Goal: Obtain resource: Obtain resource

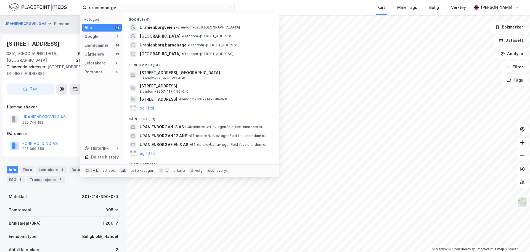
click at [166, 9] on input "uranienborgv" at bounding box center [157, 7] width 141 height 8
drag, startPoint x: 0, startPoint y: 0, endPoint x: 44, endPoint y: 5, distance: 44.7
click at [44, 5] on div "uranienborgv Kategori Alle 78 Google 4 Eiendommer 14 Gårdeiere 13 Leietakere 45…" at bounding box center [265, 7] width 530 height 15
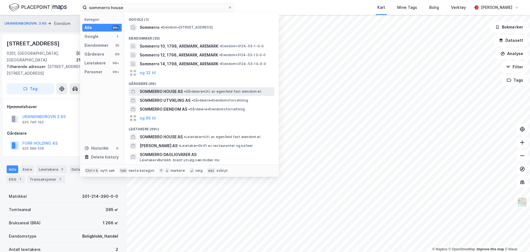
click at [212, 92] on span "• Gårdeiere • Utl. av egen/leid fast eiendom el." at bounding box center [223, 91] width 78 height 4
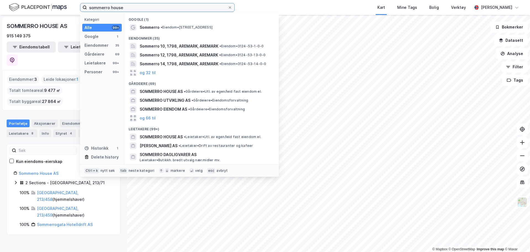
drag, startPoint x: 135, startPoint y: 7, endPoint x: 23, endPoint y: 8, distance: 112.7
click at [23, 8] on div "sommerro house Kategori Alle 99+ Google 1 Eiendommer 35 Gårdeiere 69 Leietakere…" at bounding box center [265, 7] width 530 height 15
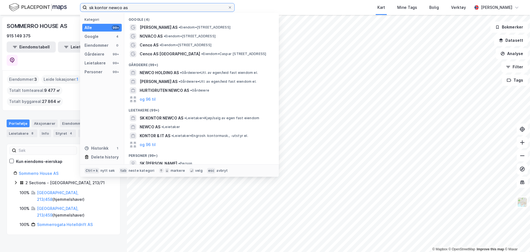
drag, startPoint x: 141, startPoint y: 6, endPoint x: 109, endPoint y: 7, distance: 31.8
click at [109, 7] on input "sk kontor newco as" at bounding box center [157, 7] width 141 height 8
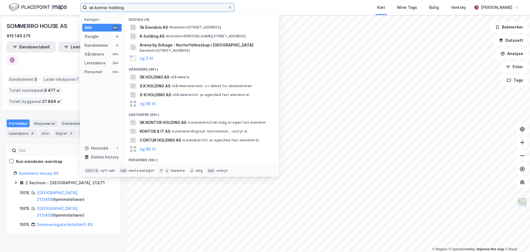
drag, startPoint x: 134, startPoint y: 7, endPoint x: 53, endPoint y: 10, distance: 81.3
click at [54, 10] on div "sk kontor holding Kategori Alle 99+ Google 6 Eiendommer 0 Gårdeiere 99+ Leietak…" at bounding box center [265, 7] width 530 height 15
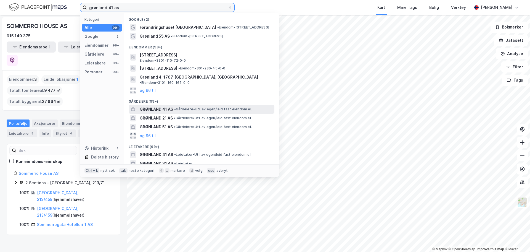
type input "grønland 41 as"
click at [223, 107] on span "• Gårdeiere • Utl. av egen/leid fast eiendom el." at bounding box center [213, 109] width 78 height 4
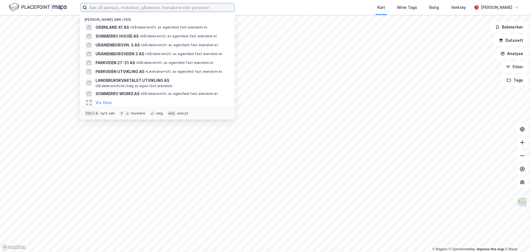
click at [148, 9] on input at bounding box center [161, 7] width 148 height 8
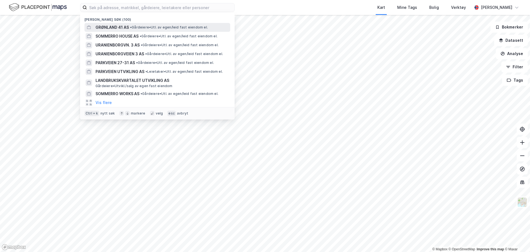
click at [153, 27] on span "• Gårdeiere • Utl. av egen/leid fast eiendom el." at bounding box center [169, 27] width 78 height 4
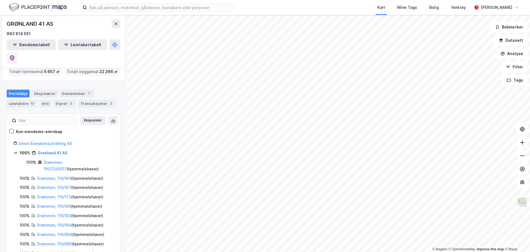
scroll to position [28, 0]
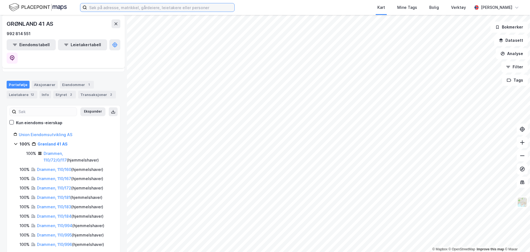
click at [111, 8] on input at bounding box center [161, 7] width 148 height 8
click at [52, 132] on link "Union Eiendomsutvikling AS" at bounding box center [46, 134] width 54 height 5
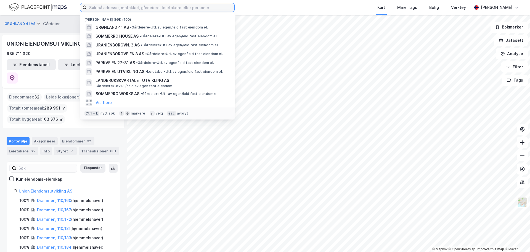
click at [158, 6] on input at bounding box center [161, 7] width 148 height 8
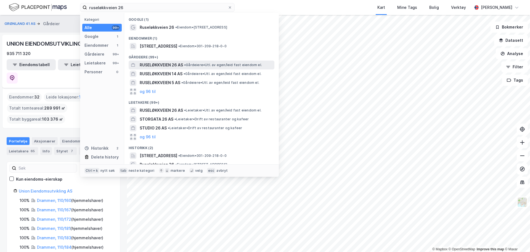
click at [186, 64] on span "•" at bounding box center [185, 65] width 2 height 4
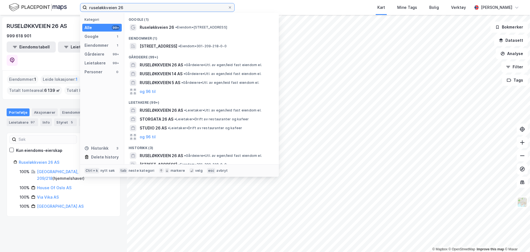
drag, startPoint x: 134, startPoint y: 7, endPoint x: 64, endPoint y: 6, distance: 69.9
click at [64, 6] on div "ruseløkkveien 26 Kategori Alle 99+ Google 1 Eiendommer 1 Gårdeiere 99+ Leietake…" at bounding box center [265, 7] width 530 height 15
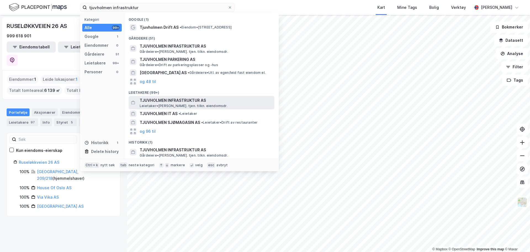
click at [191, 100] on span "TJUVHOLMEN INFRASTRUKTUR AS" at bounding box center [206, 100] width 133 height 7
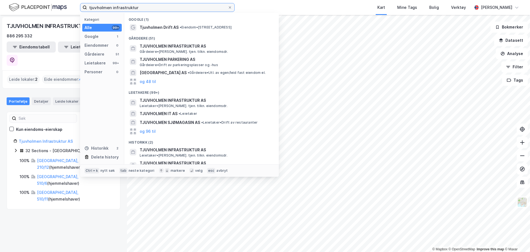
click at [149, 7] on input "tjuvholmen infrastruktur" at bounding box center [157, 7] width 141 height 8
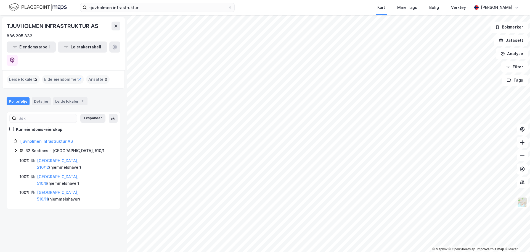
drag, startPoint x: 55, startPoint y: 192, endPoint x: 41, endPoint y: 178, distance: 19.9
click at [55, 191] on div "TJUVHOLMEN INFRASTRUKTUR AS 886 295 332 Eiendomstabell Leietakertabell Leide lo…" at bounding box center [63, 133] width 127 height 237
click at [15, 148] on icon at bounding box center [16, 150] width 4 height 4
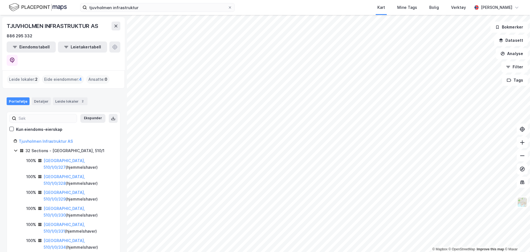
click at [15, 148] on icon at bounding box center [16, 150] width 4 height 4
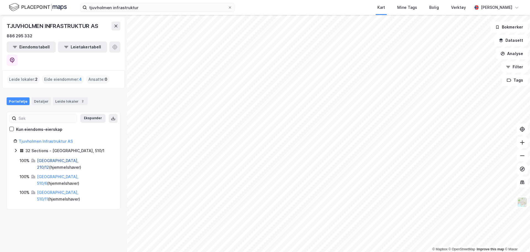
click at [50, 158] on link "Oslo, 210/12" at bounding box center [57, 163] width 41 height 11
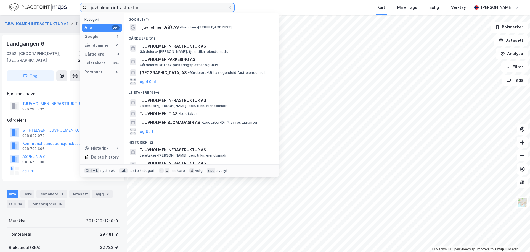
drag, startPoint x: 146, startPoint y: 7, endPoint x: -22, endPoint y: 7, distance: 167.4
click at [0, 7] on html "tjuvholmen infrastruktur Kategori Alle 99+ Google 1 Eiendommer 0 Gårdeiere 51 L…" at bounding box center [265, 126] width 530 height 252
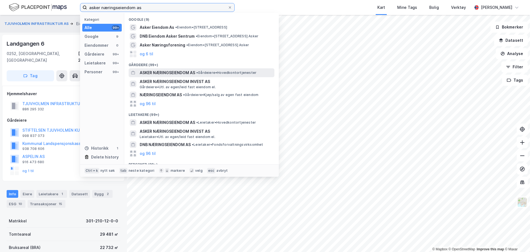
type input "asker næringseiendom as"
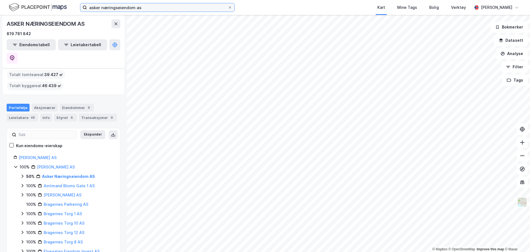
scroll to position [28, 0]
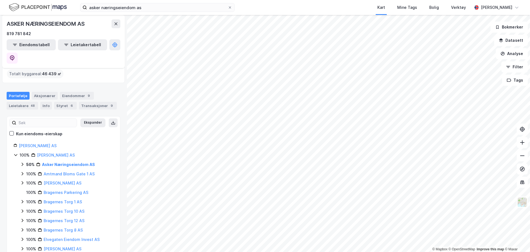
click at [21, 162] on icon at bounding box center [22, 164] width 4 height 4
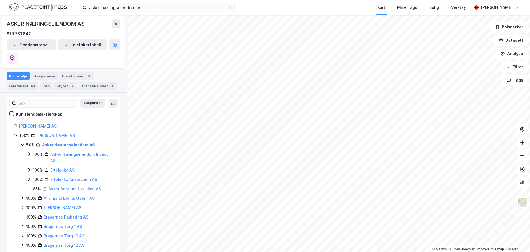
scroll to position [55, 0]
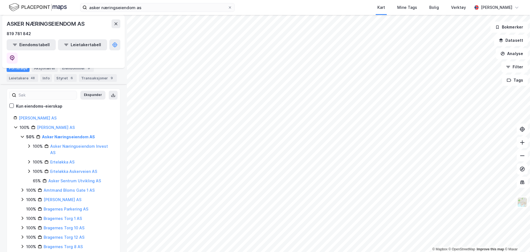
click at [29, 144] on icon at bounding box center [29, 146] width 4 height 4
click at [35, 159] on icon at bounding box center [35, 161] width 4 height 4
click at [30, 180] on icon at bounding box center [29, 181] width 2 height 3
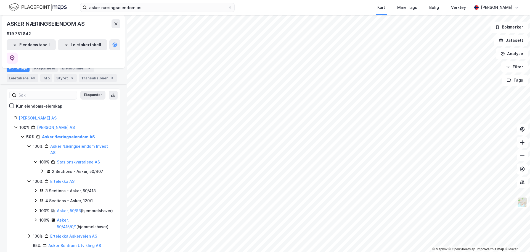
click at [28, 179] on icon at bounding box center [29, 181] width 4 height 4
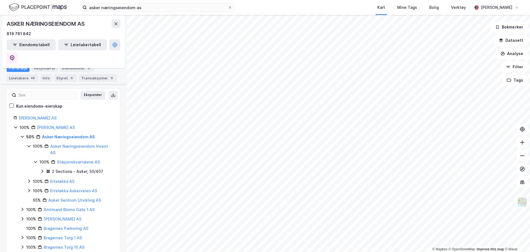
click at [28, 179] on icon at bounding box center [29, 181] width 4 height 4
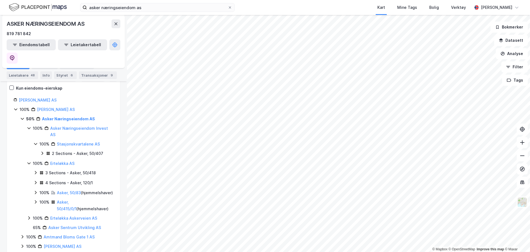
scroll to position [83, 0]
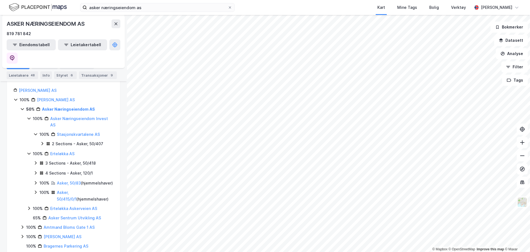
click at [28, 206] on icon at bounding box center [29, 208] width 4 height 4
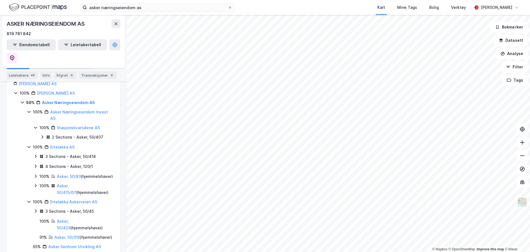
scroll to position [55, 0]
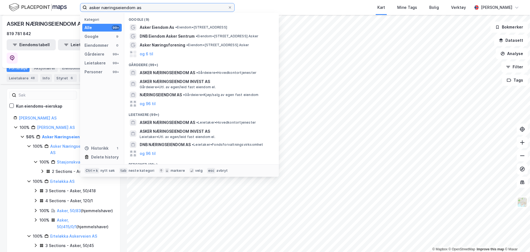
drag, startPoint x: 157, startPoint y: 7, endPoint x: 59, endPoint y: 5, distance: 98.4
click at [59, 5] on div "asker næringseiendom as Kategori Alle 99+ Google 9 Eiendommer 0 Gårdeiere 99+ L…" at bounding box center [265, 7] width 530 height 15
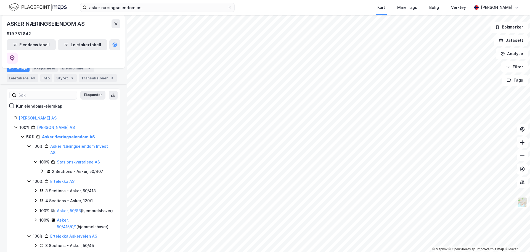
click at [41, 169] on icon at bounding box center [42, 171] width 4 height 4
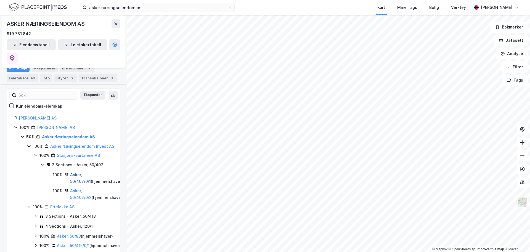
click at [91, 172] on link "Asker, 50/407/0/1" at bounding box center [80, 177] width 21 height 11
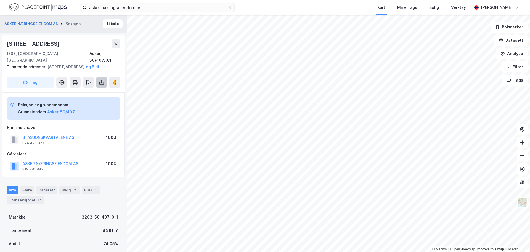
click at [107, 85] on button at bounding box center [101, 82] width 11 height 11
click at [84, 94] on div "Last ned grunnbok" at bounding box center [74, 93] width 32 height 4
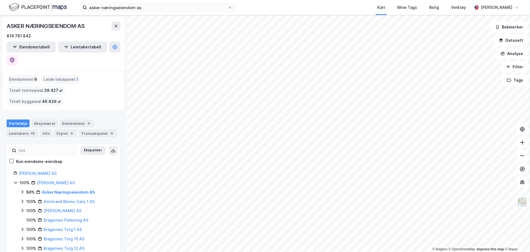
click at [23, 190] on icon at bounding box center [23, 191] width 2 height 3
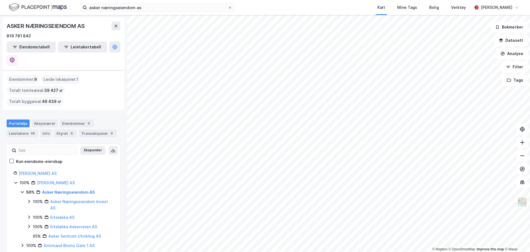
scroll to position [28, 0]
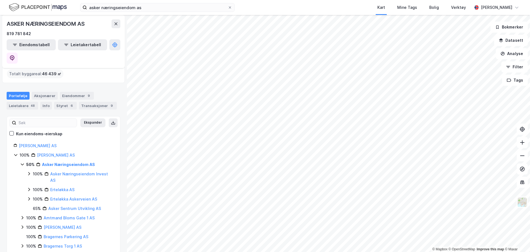
click at [29, 171] on icon at bounding box center [29, 173] width 4 height 4
click at [34, 187] on icon at bounding box center [35, 189] width 4 height 4
click at [44, 196] on icon at bounding box center [42, 198] width 4 height 4
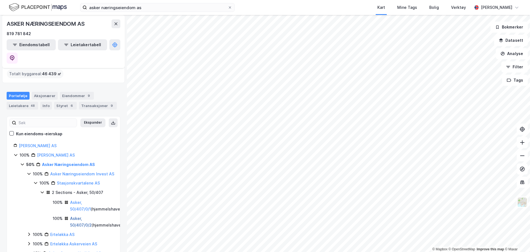
click at [92, 216] on link "Asker, 50/407/0/2" at bounding box center [81, 221] width 22 height 11
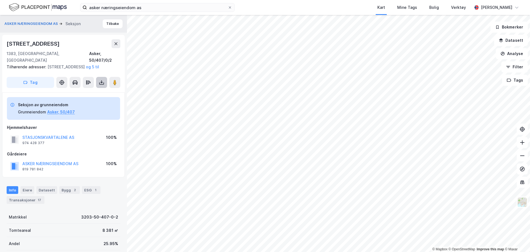
click at [98, 84] on button at bounding box center [101, 82] width 11 height 11
click at [92, 93] on div "Last ned grunnbok" at bounding box center [77, 93] width 59 height 9
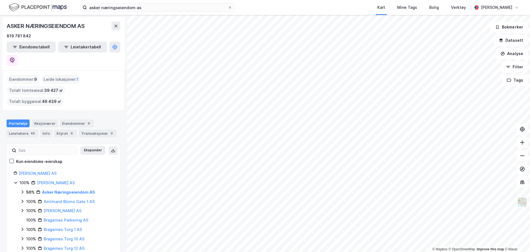
click at [25, 189] on div "50% Asker Næringseiendom AS" at bounding box center [66, 192] width 93 height 7
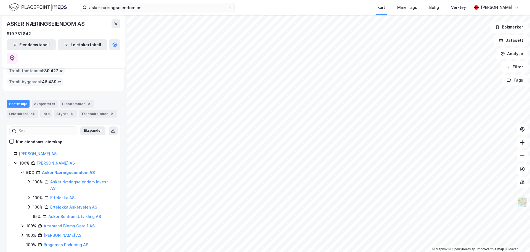
scroll to position [28, 0]
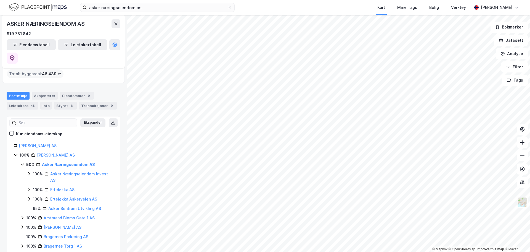
click at [30, 187] on icon at bounding box center [29, 189] width 4 height 4
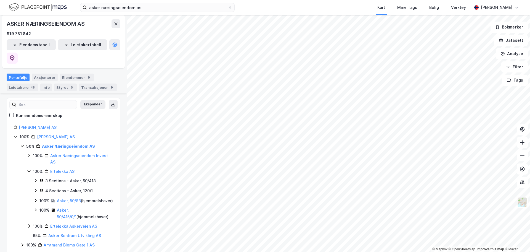
scroll to position [55, 0]
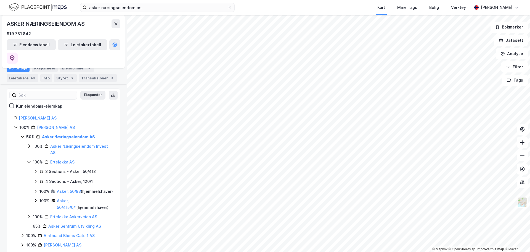
click at [29, 214] on icon at bounding box center [29, 216] width 4 height 4
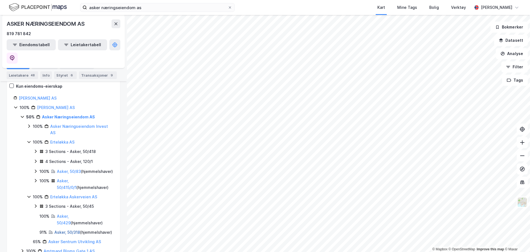
scroll to position [83, 0]
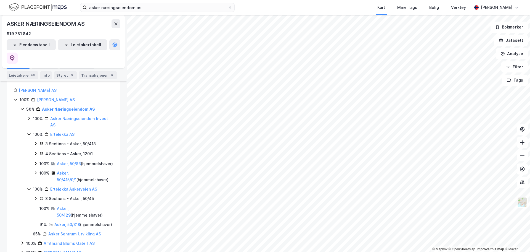
click at [36, 141] on icon at bounding box center [35, 143] width 4 height 4
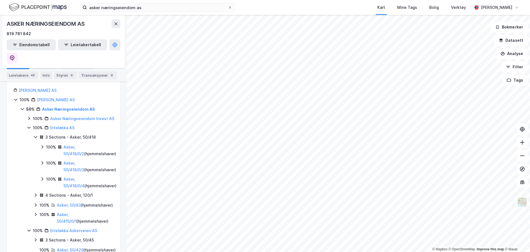
click at [36, 193] on icon at bounding box center [35, 195] width 4 height 4
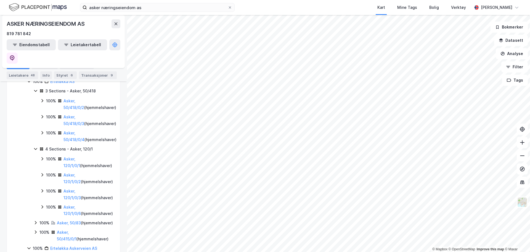
scroll to position [138, 0]
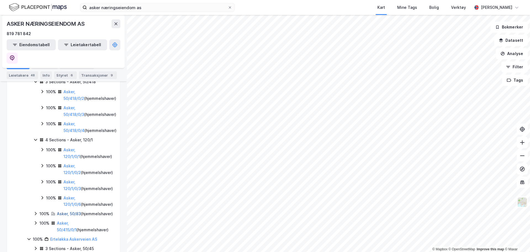
click at [80, 211] on link "Asker, 50/83" at bounding box center [69, 213] width 24 height 5
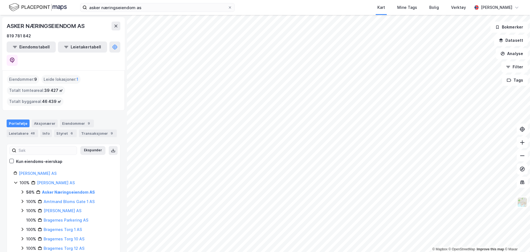
click at [21, 190] on icon at bounding box center [22, 192] width 4 height 4
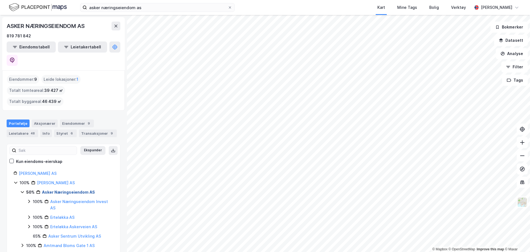
scroll to position [28, 0]
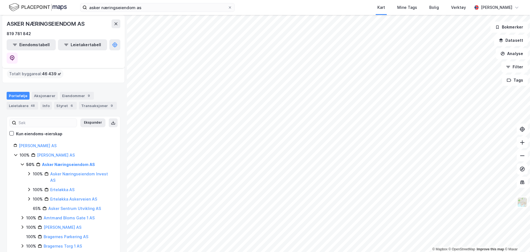
click at [30, 186] on div "100% Erteløkka AS" at bounding box center [70, 189] width 87 height 7
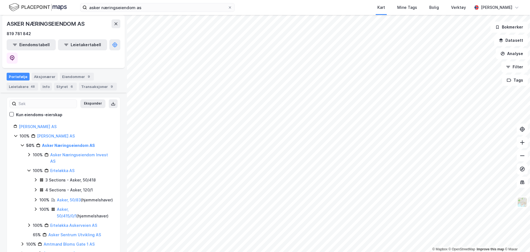
scroll to position [55, 0]
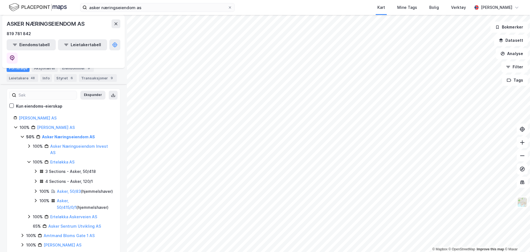
click at [35, 198] on icon at bounding box center [35, 200] width 4 height 4
click at [43, 214] on icon at bounding box center [42, 216] width 4 height 4
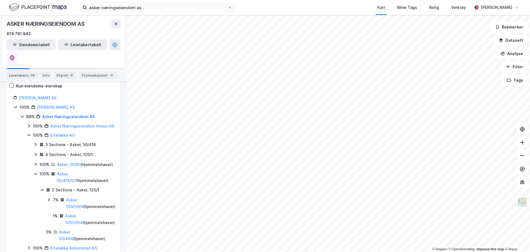
scroll to position [83, 0]
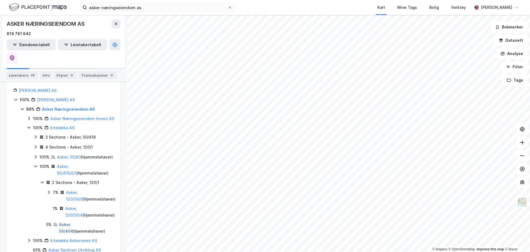
click at [72, 224] on link "Asker, 50/404" at bounding box center [66, 227] width 14 height 11
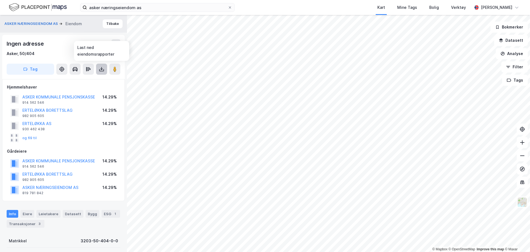
click at [102, 68] on icon at bounding box center [101, 68] width 1 height 3
click at [93, 79] on div "Last ned grunnbok" at bounding box center [77, 80] width 59 height 9
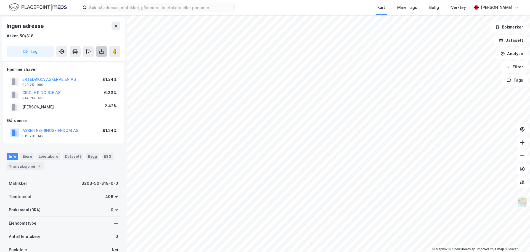
click at [104, 51] on icon at bounding box center [102, 52] width 6 height 6
click at [96, 63] on div "Last ned grunnbok" at bounding box center [77, 62] width 59 height 9
